Goal: Transaction & Acquisition: Subscribe to service/newsletter

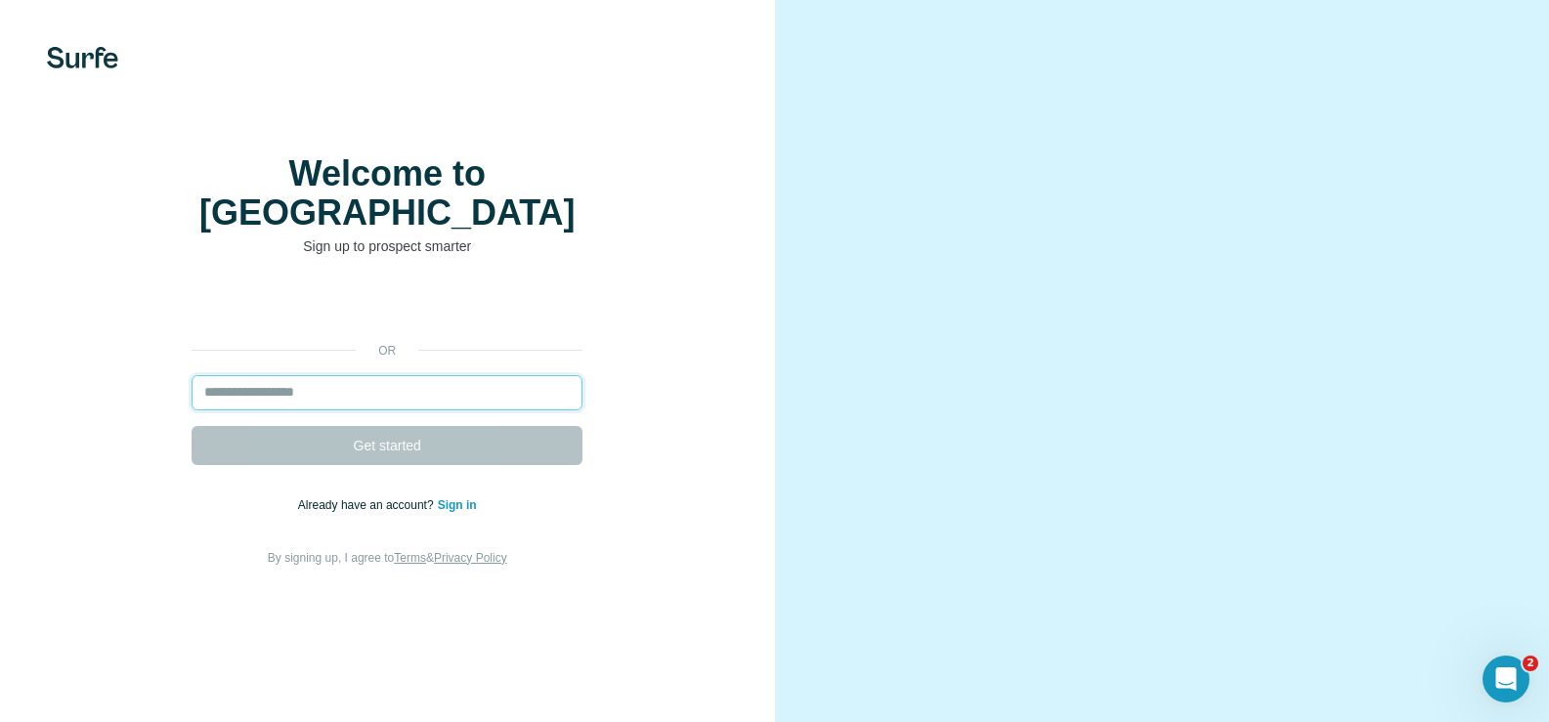
click at [280, 410] on input "email" at bounding box center [387, 392] width 391 height 35
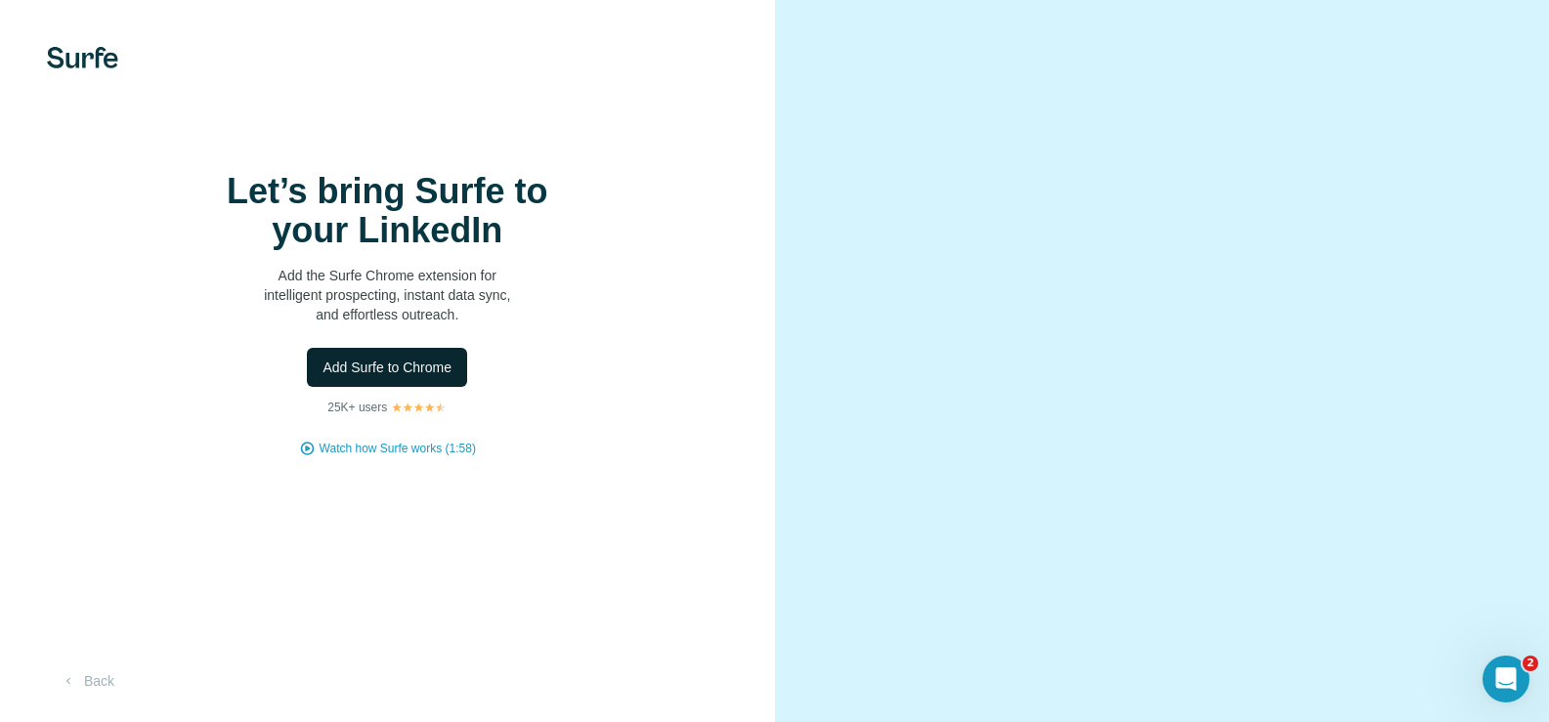
click at [423, 377] on span "Add Surfe to Chrome" at bounding box center [387, 368] width 129 height 20
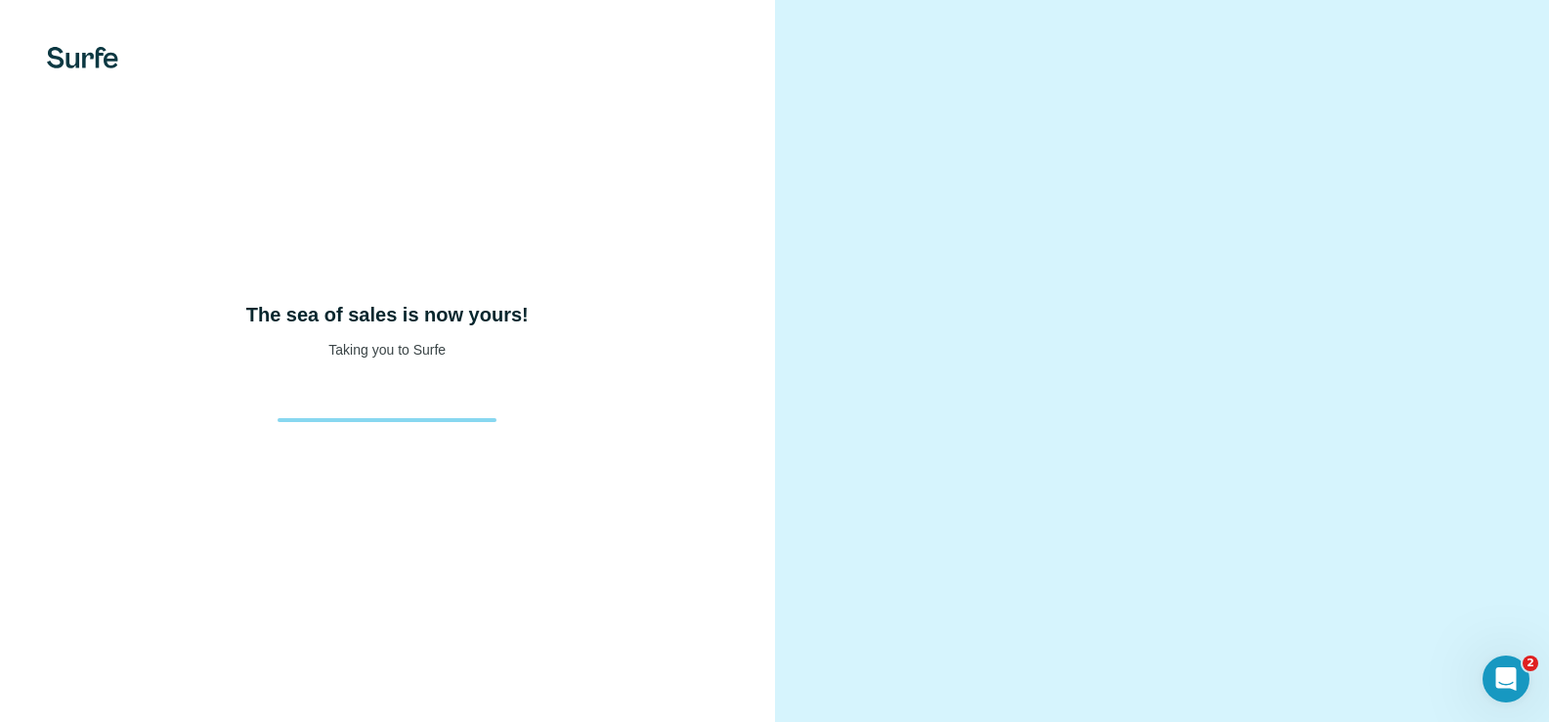
drag, startPoint x: 1556, startPoint y: 475, endPoint x: 963, endPoint y: 315, distance: 614.5
click at [963, 315] on video at bounding box center [1163, 360] width 666 height 332
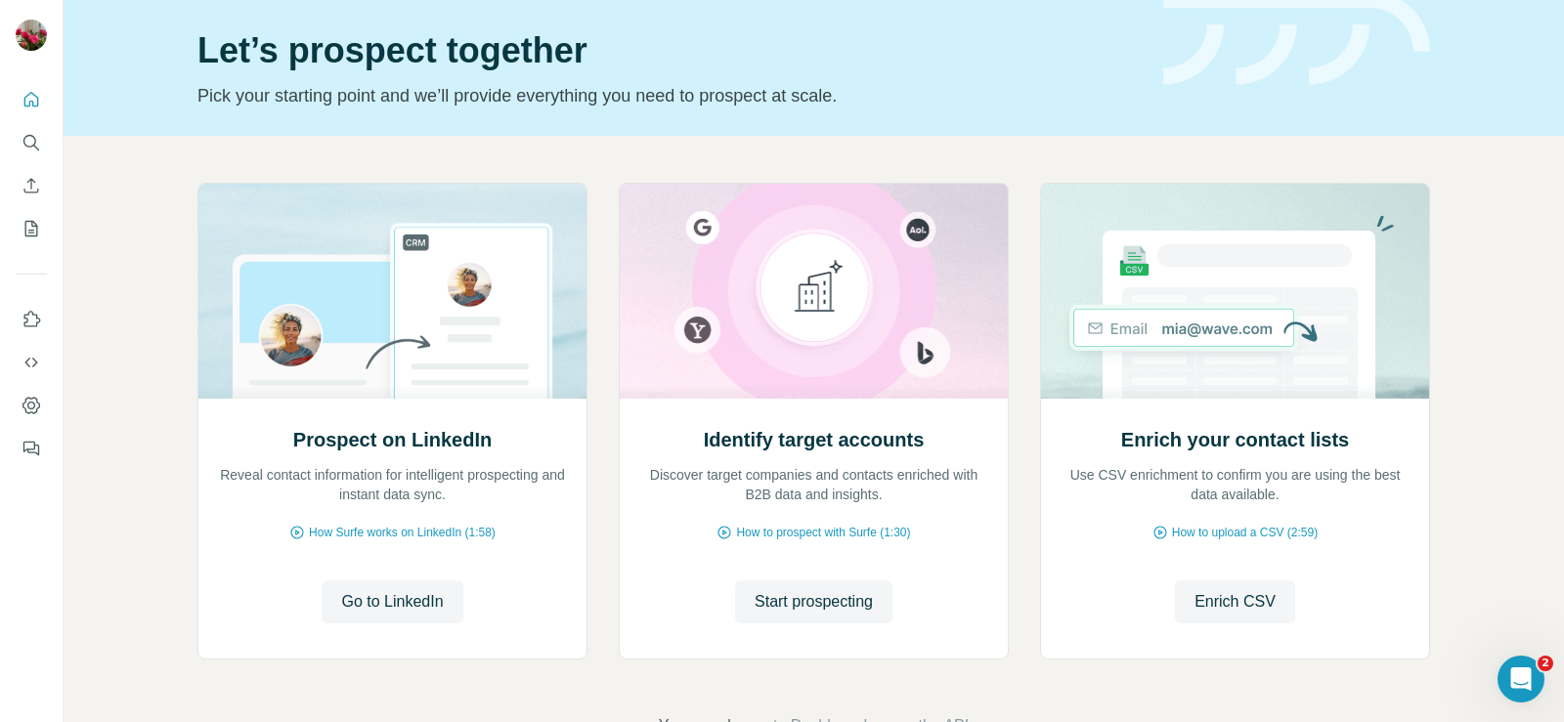
scroll to position [70, 0]
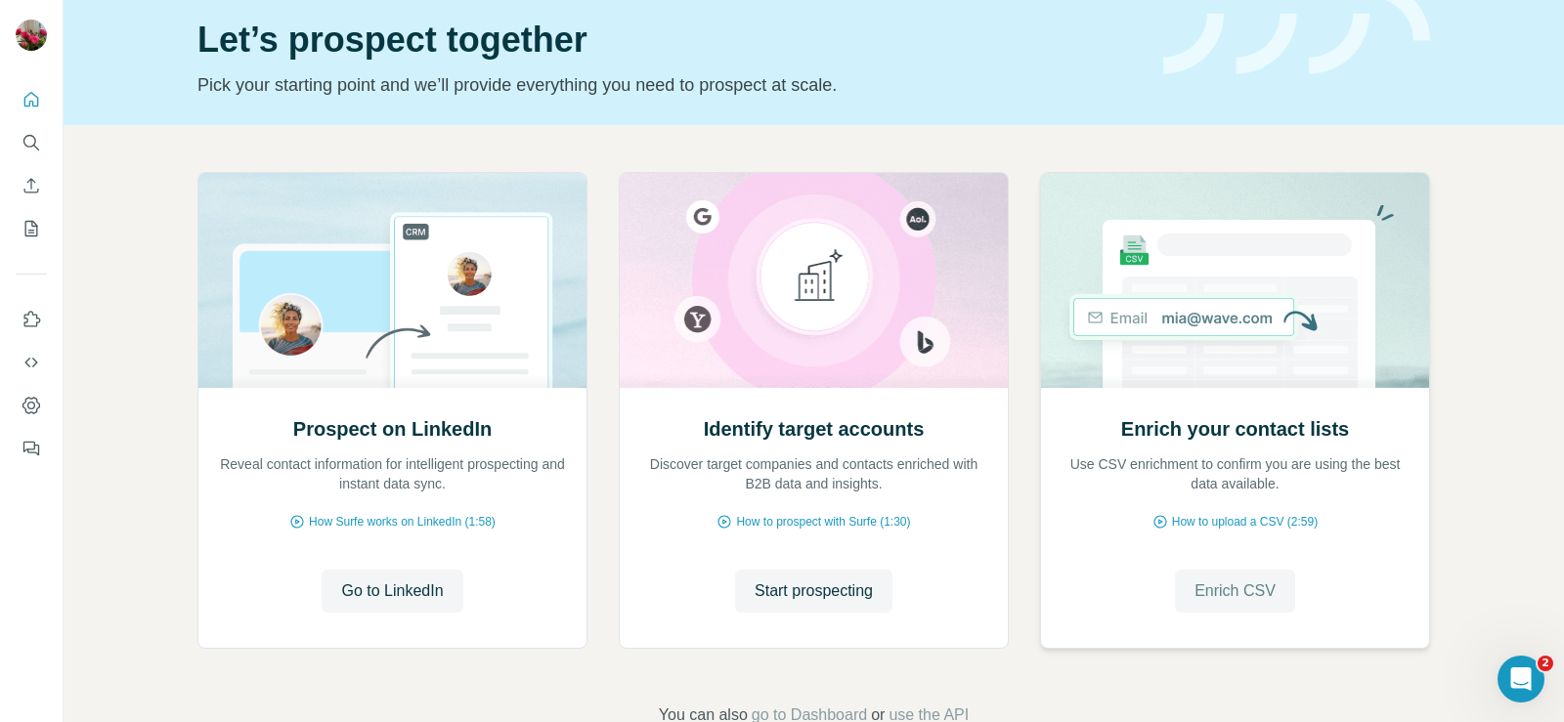
click at [1214, 603] on button "Enrich CSV" at bounding box center [1235, 591] width 120 height 43
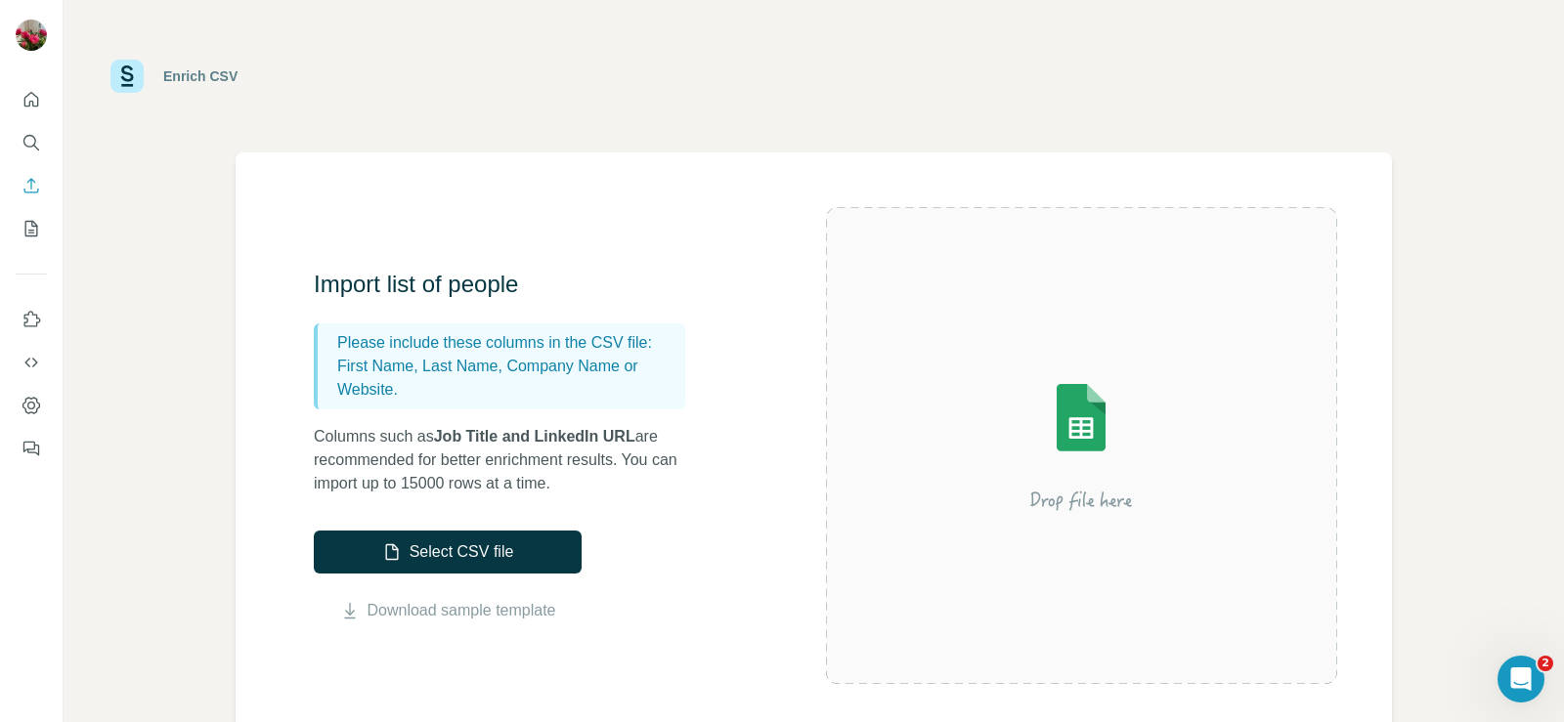
click at [483, 397] on p "First Name, Last Name, Company Name or Website." at bounding box center [507, 378] width 340 height 47
click at [477, 378] on p "First Name, Last Name, Company Name or Website." at bounding box center [507, 378] width 340 height 47
click at [478, 611] on link "Download sample template" at bounding box center [461, 610] width 189 height 23
